Goal: Information Seeking & Learning: Learn about a topic

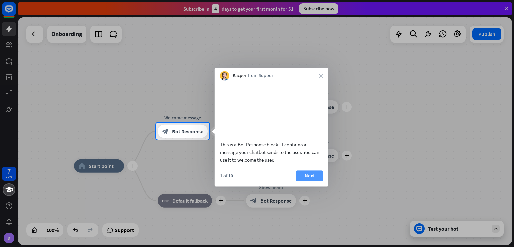
click at [313, 181] on button "Next" at bounding box center [309, 175] width 27 height 11
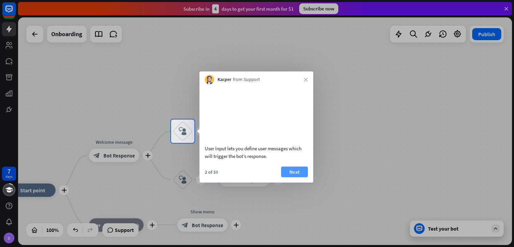
click at [294, 177] on button "Next" at bounding box center [294, 171] width 27 height 11
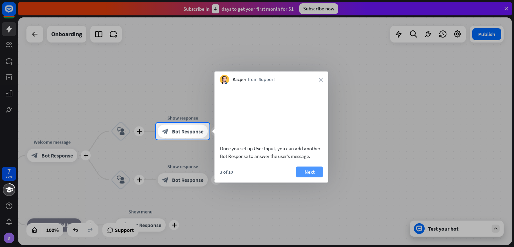
click at [310, 177] on button "Next" at bounding box center [309, 171] width 27 height 11
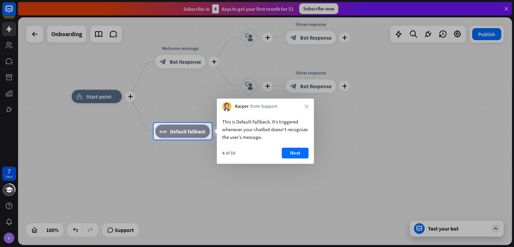
click at [297, 158] on div "4 of 10 Next" at bounding box center [265, 156] width 97 height 16
click at [297, 156] on button "Next" at bounding box center [295, 153] width 27 height 11
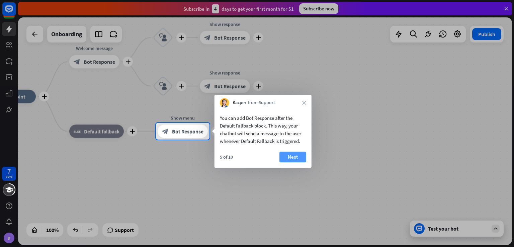
click at [302, 155] on button "Next" at bounding box center [292, 157] width 27 height 11
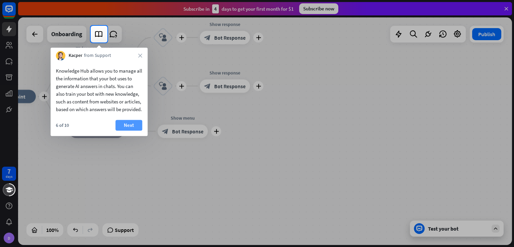
click at [129, 130] on button "Next" at bounding box center [128, 125] width 27 height 11
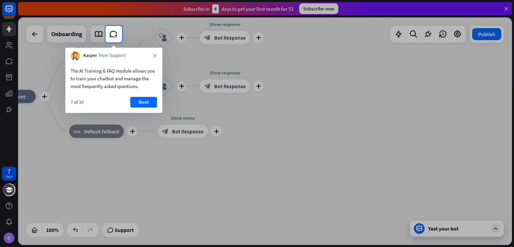
click at [146, 102] on button "Next" at bounding box center [143, 102] width 27 height 11
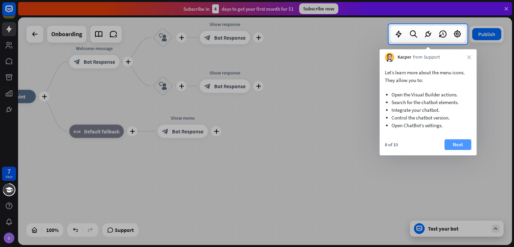
click at [460, 147] on button "Next" at bounding box center [457, 144] width 27 height 11
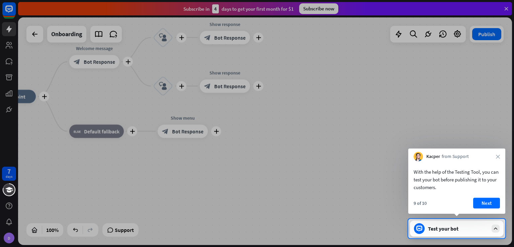
click at [496, 152] on div "Kacper from Support close" at bounding box center [456, 155] width 97 height 13
click at [496, 202] on button "Next" at bounding box center [486, 203] width 27 height 11
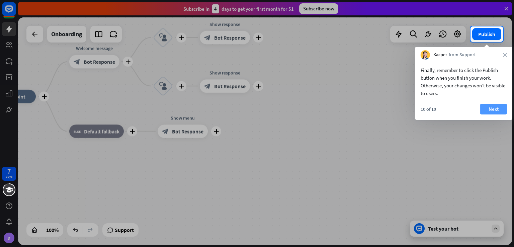
click at [498, 109] on button "Next" at bounding box center [493, 109] width 27 height 11
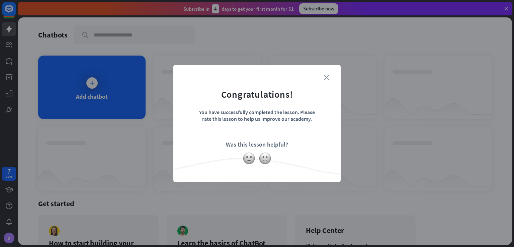
click at [328, 77] on icon "close" at bounding box center [326, 77] width 5 height 5
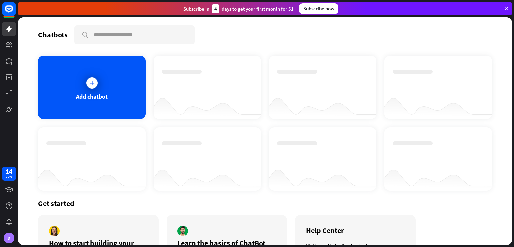
click at [214, 9] on div "4" at bounding box center [215, 8] width 7 height 9
click at [202, 9] on div "Subscribe [DATE] to get your first month for $1" at bounding box center [238, 8] width 110 height 9
click at [11, 236] on div "D" at bounding box center [9, 238] width 11 height 11
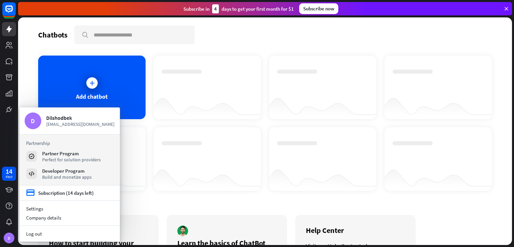
click at [332, 161] on div at bounding box center [322, 152] width 91 height 23
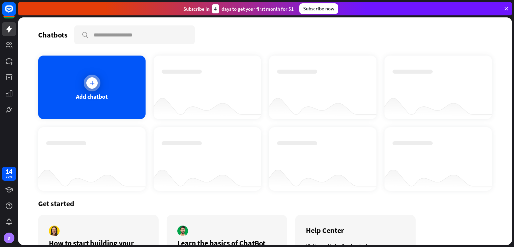
click at [101, 89] on div "Add chatbot" at bounding box center [91, 88] width 107 height 64
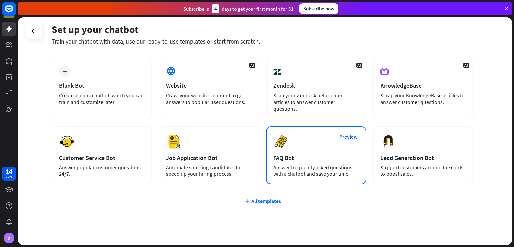
scroll to position [42, 0]
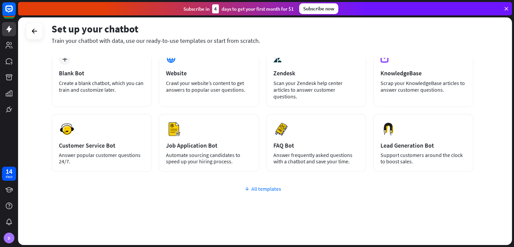
click at [276, 185] on div "All templates" at bounding box center [263, 188] width 422 height 7
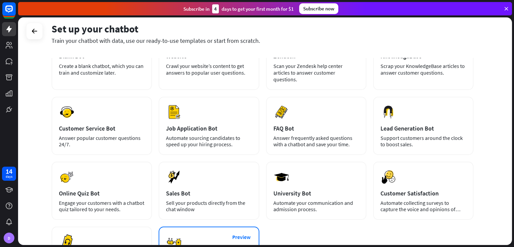
scroll to position [0, 0]
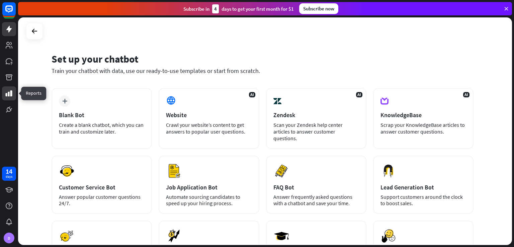
click at [7, 98] on link at bounding box center [9, 93] width 14 height 14
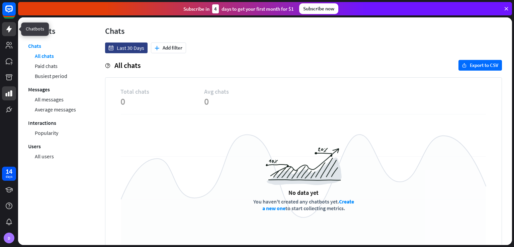
click at [8, 26] on icon at bounding box center [9, 29] width 8 height 8
